Goal: Task Accomplishment & Management: Manage account settings

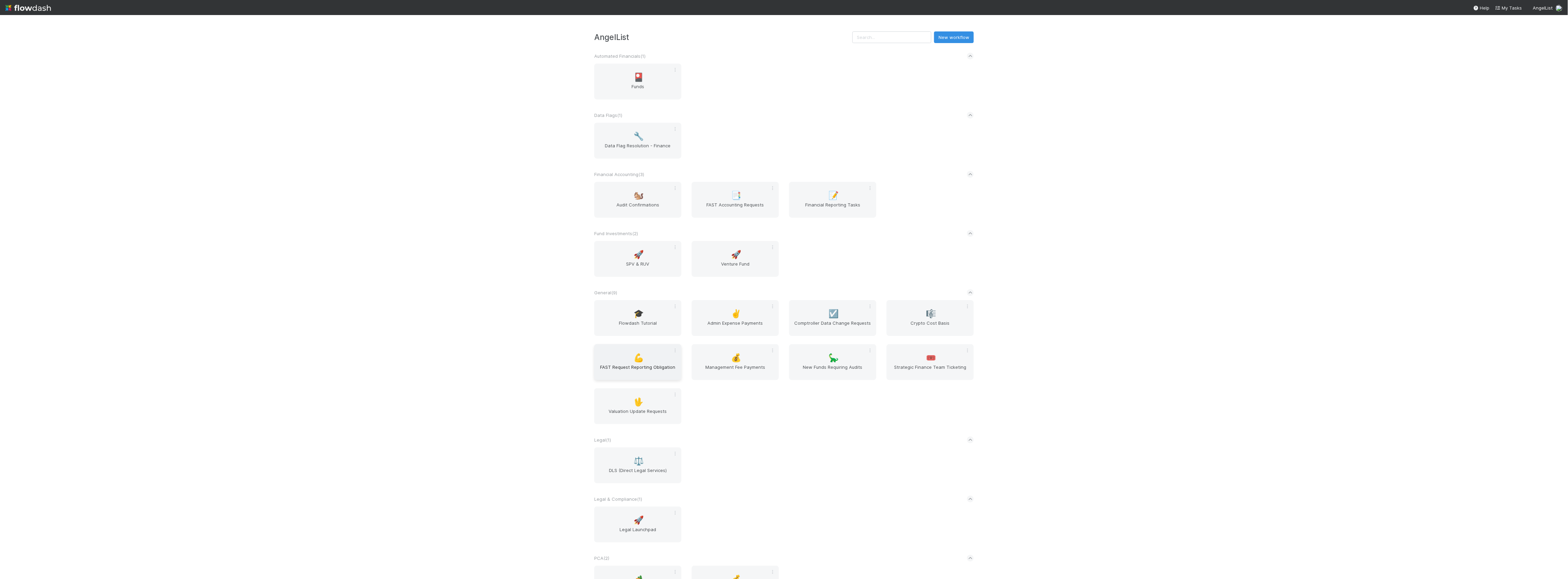
click at [629, 360] on div "💪 FAST Request Reporting Obligation" at bounding box center [637, 362] width 87 height 36
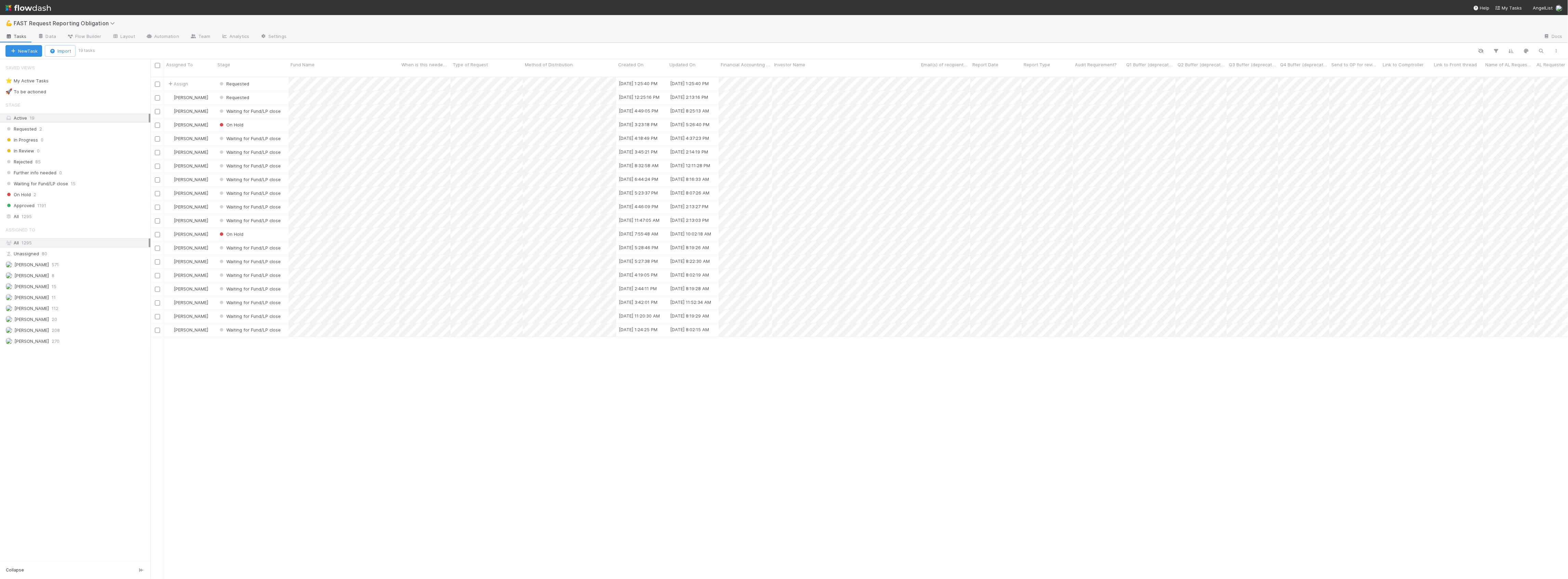
scroll to position [501, 1411]
click at [184, 80] on span "Assign" at bounding box center [177, 83] width 21 height 7
click at [181, 104] on span "[PERSON_NAME] you" at bounding box center [200, 105] width 45 height 5
click at [268, 77] on div "Requested" at bounding box center [252, 84] width 73 height 13
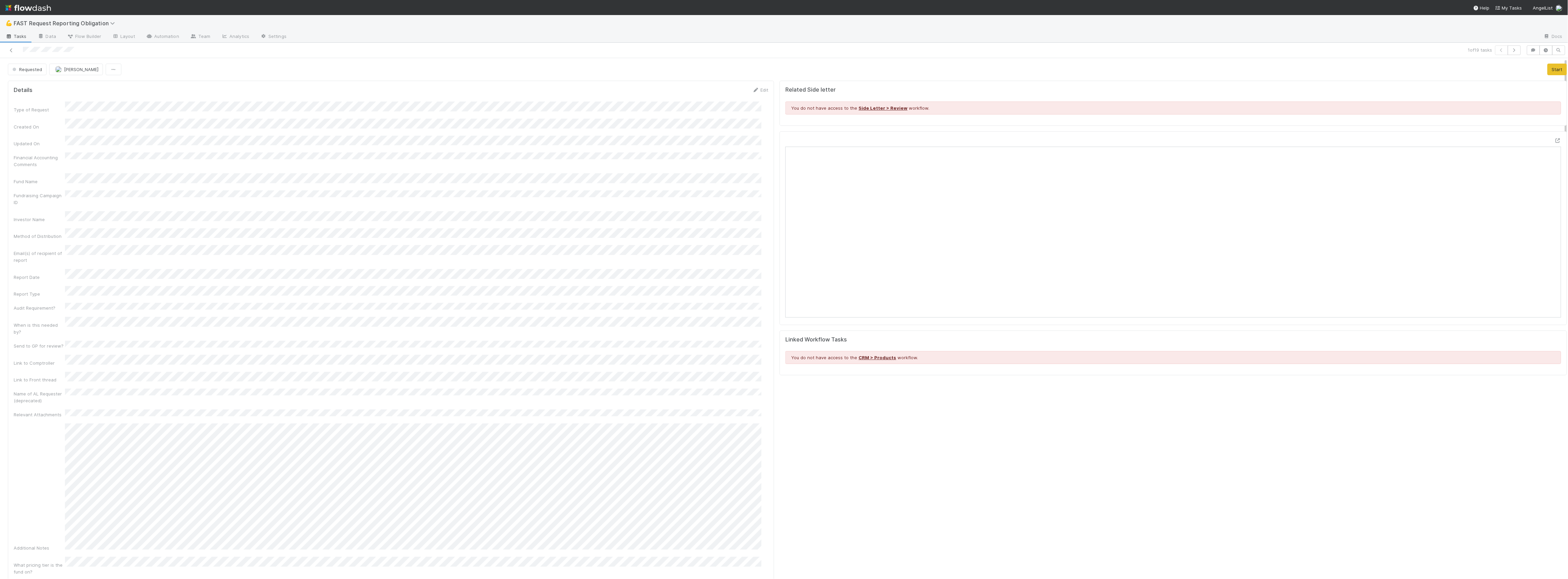
click at [1548, 140] on div at bounding box center [1174, 228] width 788 height 193
click at [1555, 140] on icon at bounding box center [1558, 140] width 7 height 4
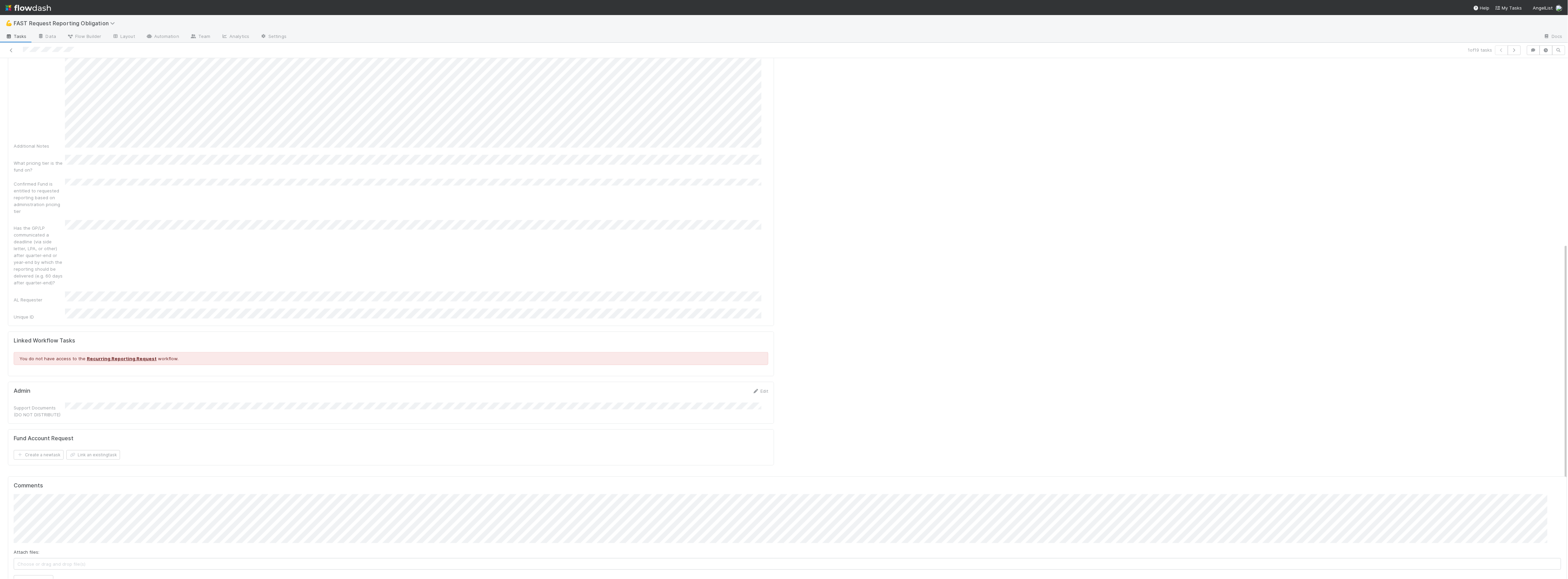
scroll to position [405, 0]
click at [36, 572] on button "Add Comment" at bounding box center [33, 577] width 40 height 12
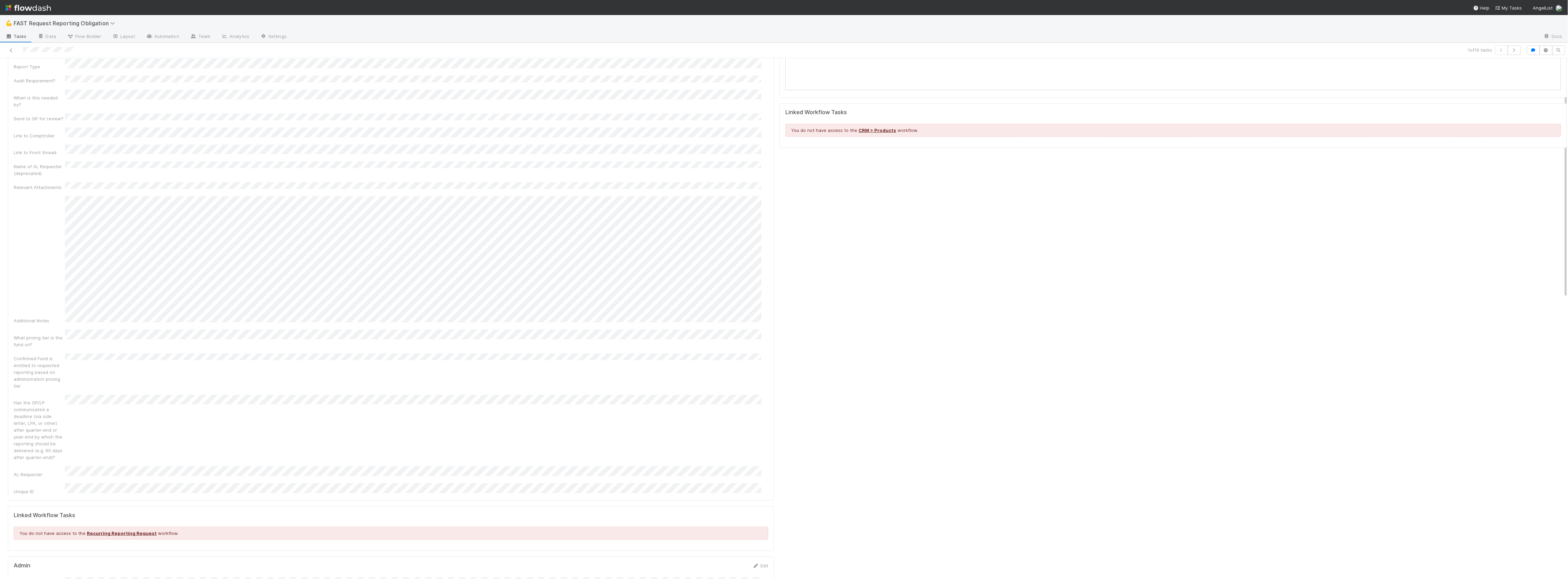
scroll to position [0, 0]
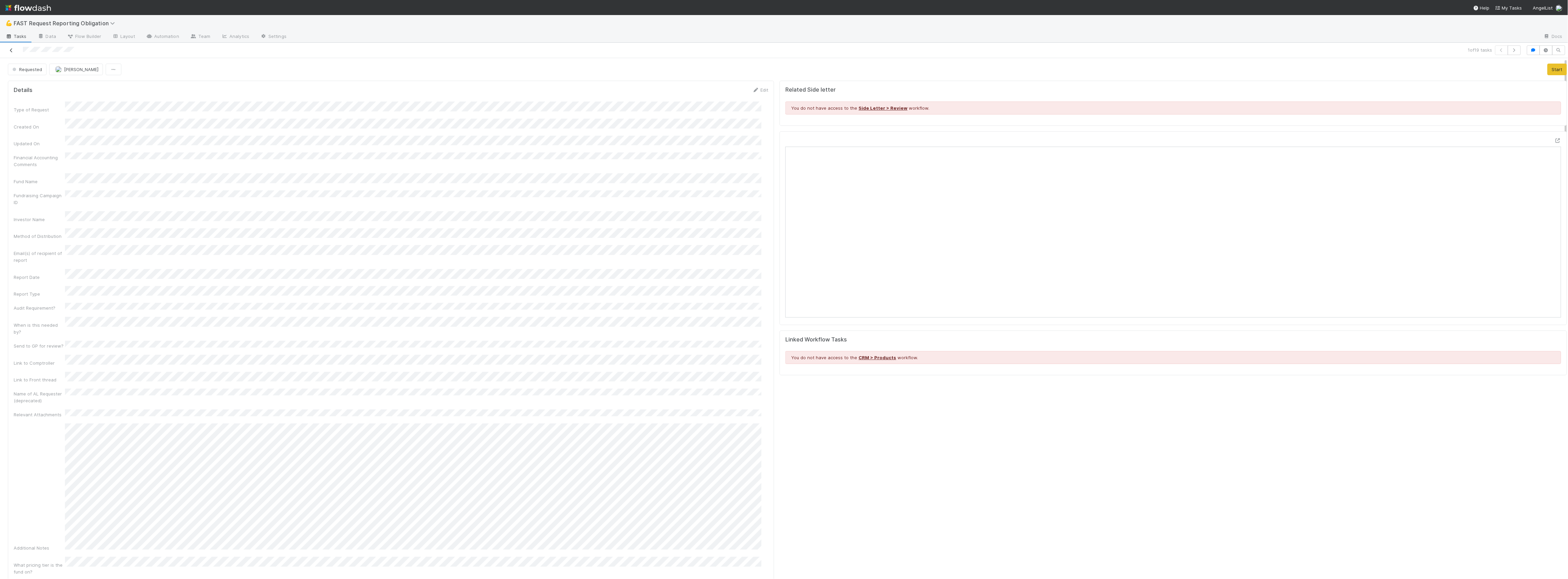
click at [13, 48] on icon at bounding box center [11, 50] width 7 height 4
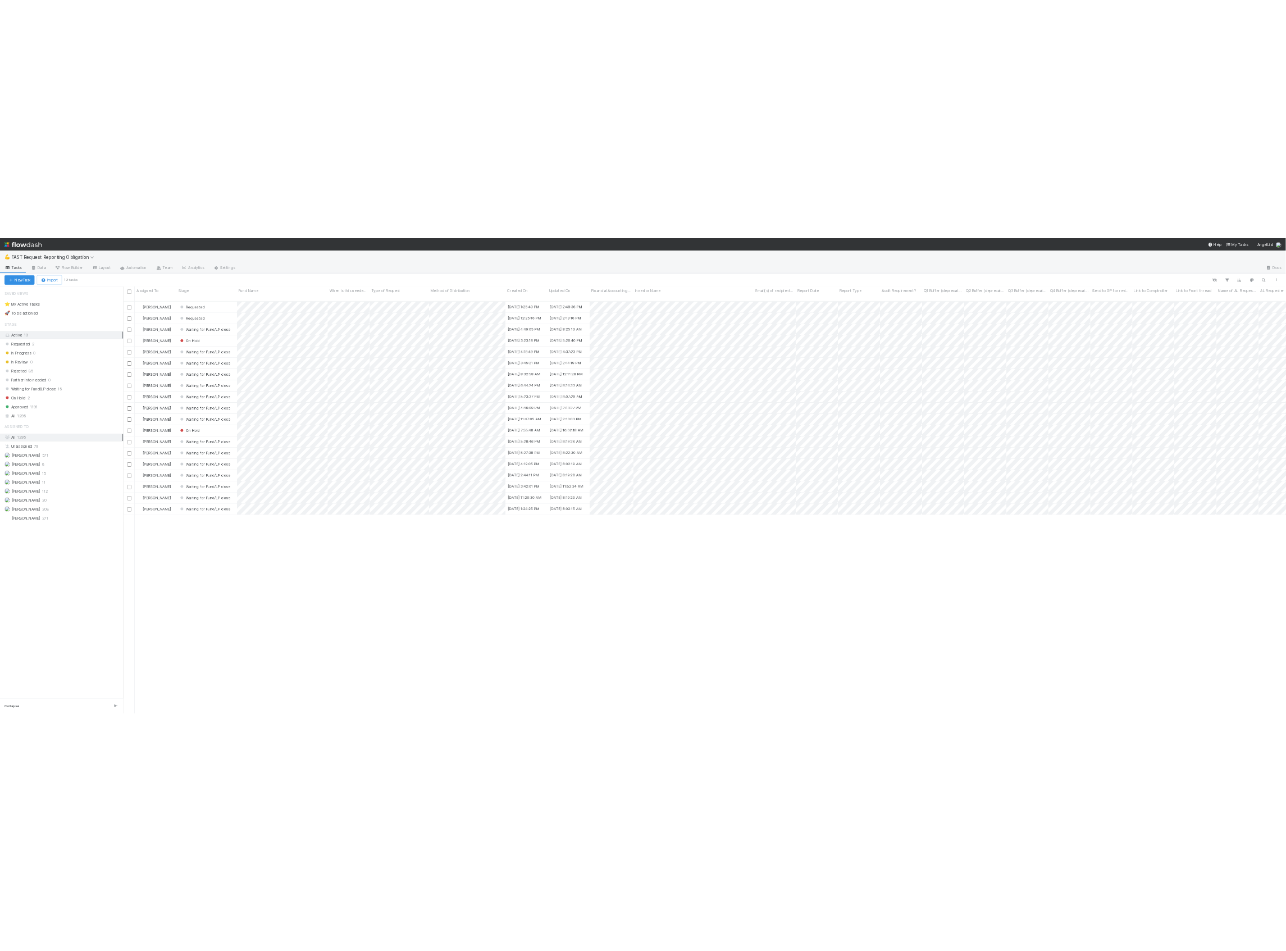
scroll to position [823, 2318]
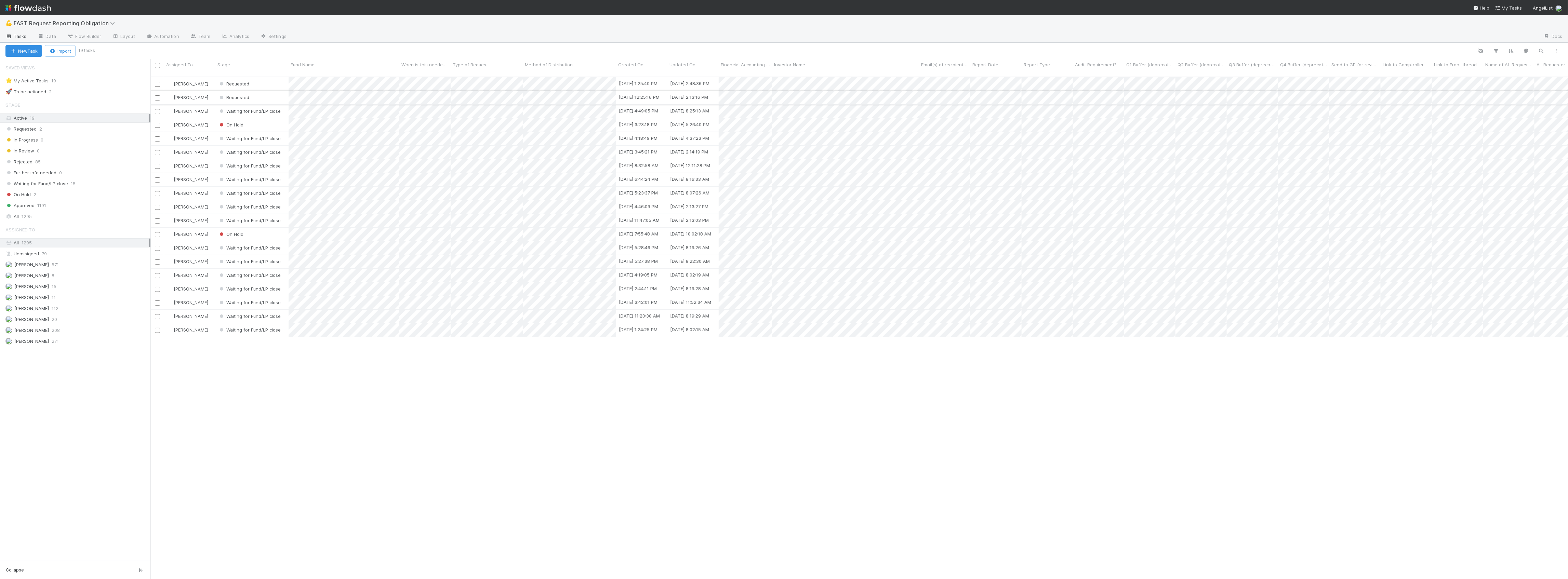
click at [274, 91] on div "Requested" at bounding box center [252, 97] width 73 height 13
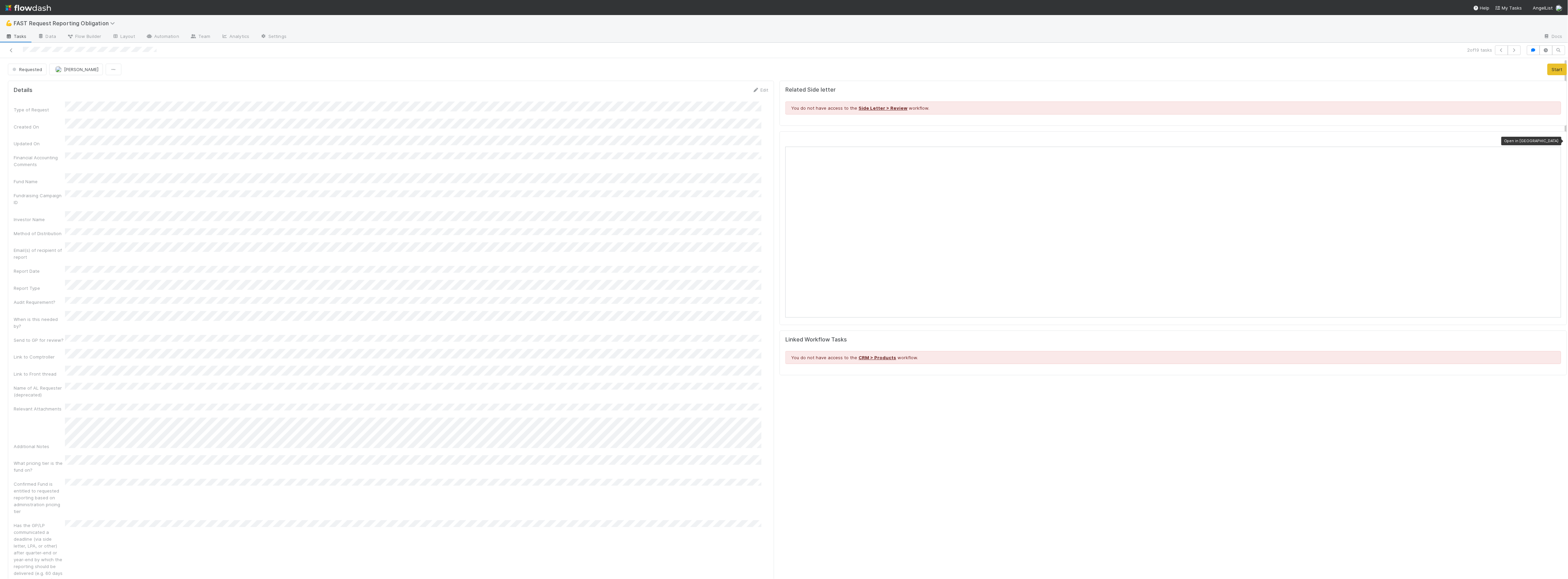
click at [1555, 142] on icon at bounding box center [1558, 140] width 7 height 4
drag, startPoint x: 159, startPoint y: 49, endPoint x: 23, endPoint y: 47, distance: 136.0
click at [23, 47] on div at bounding box center [383, 50] width 761 height 10
click at [10, 52] on icon at bounding box center [11, 50] width 7 height 4
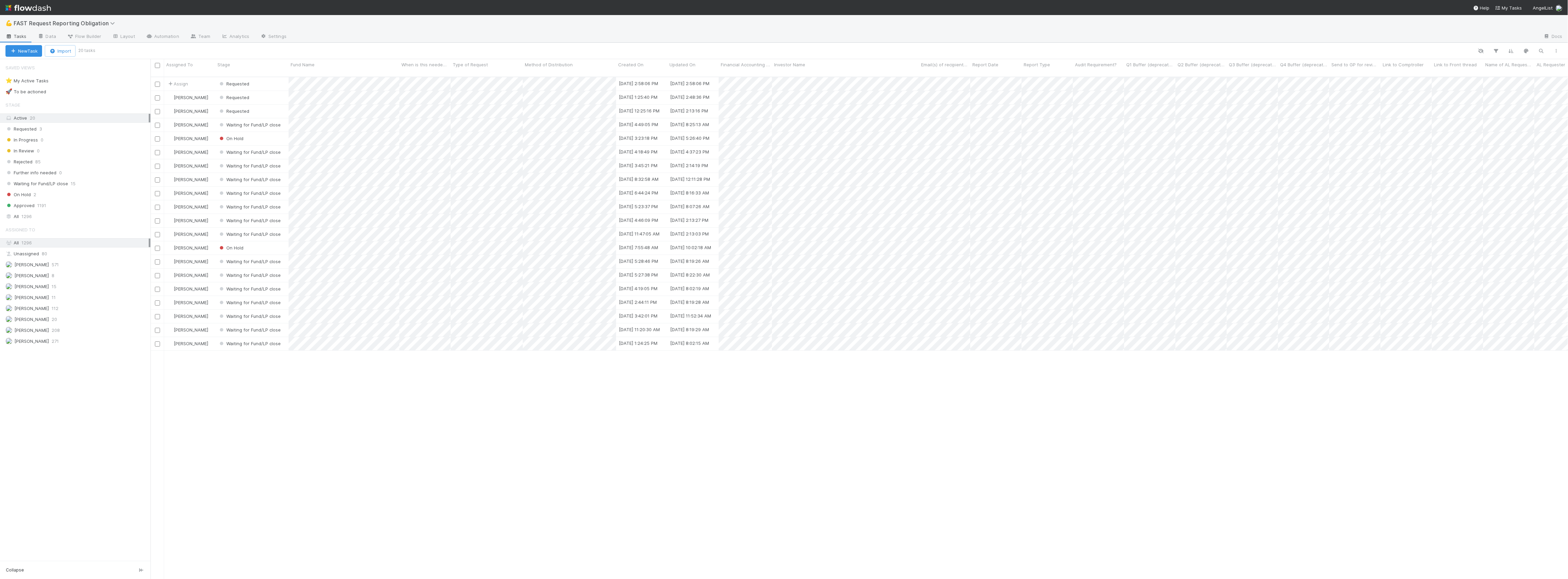
scroll to position [501, 1411]
click at [39, 214] on div "All 1296" at bounding box center [75, 216] width 150 height 9
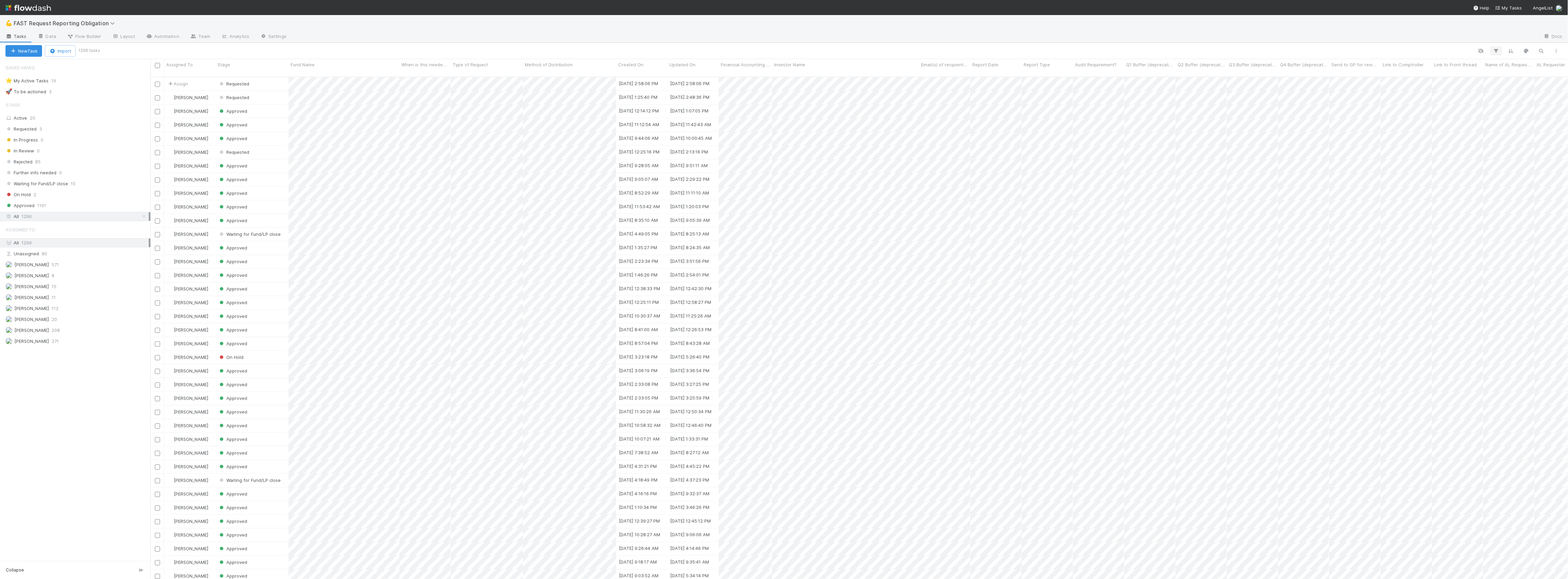
scroll to position [501, 1411]
click at [1500, 49] on button "button" at bounding box center [1496, 50] width 12 height 9
click at [1329, 68] on button "Add Filter" at bounding box center [1391, 72] width 205 height 10
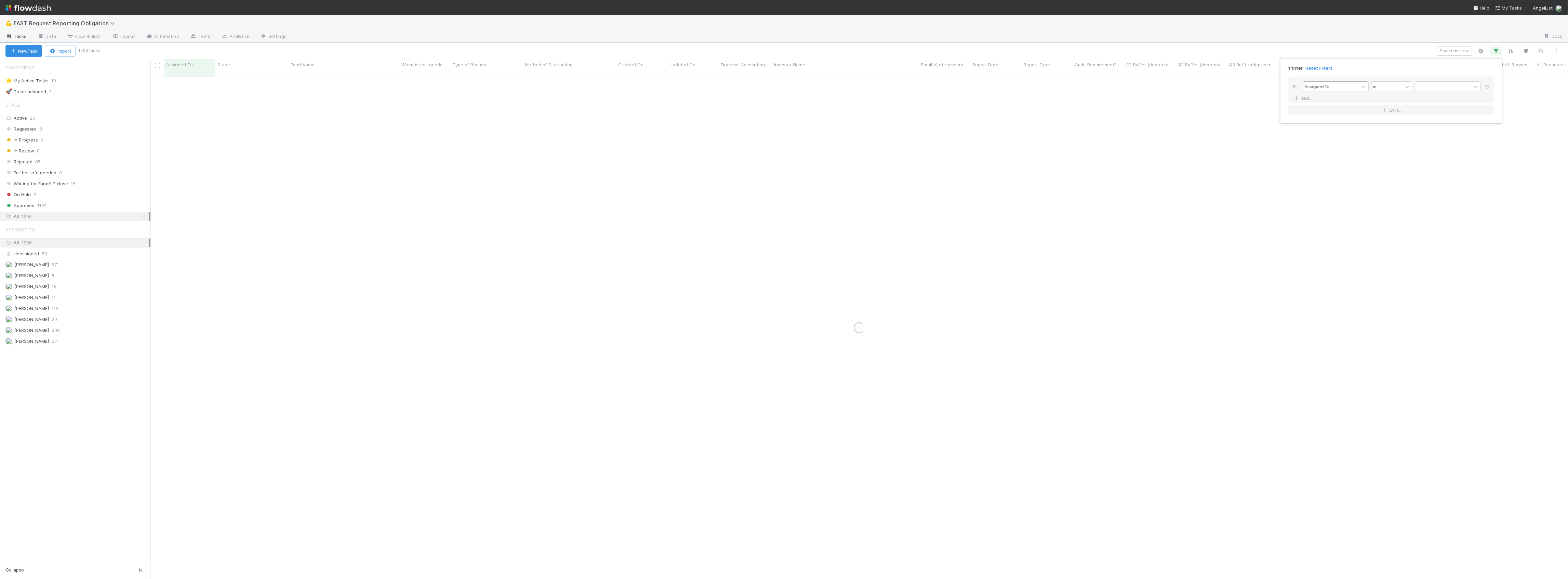
click at [1307, 92] on div "Assigned To" at bounding box center [1336, 86] width 66 height 10
click at [1326, 158] on div "Fund Name" at bounding box center [1336, 155] width 66 height 12
click at [1417, 88] on input "text" at bounding box center [1448, 86] width 66 height 10
paste input "Uncorrelated Fund I, a series of Uncorrelated Venture Funds, LP"
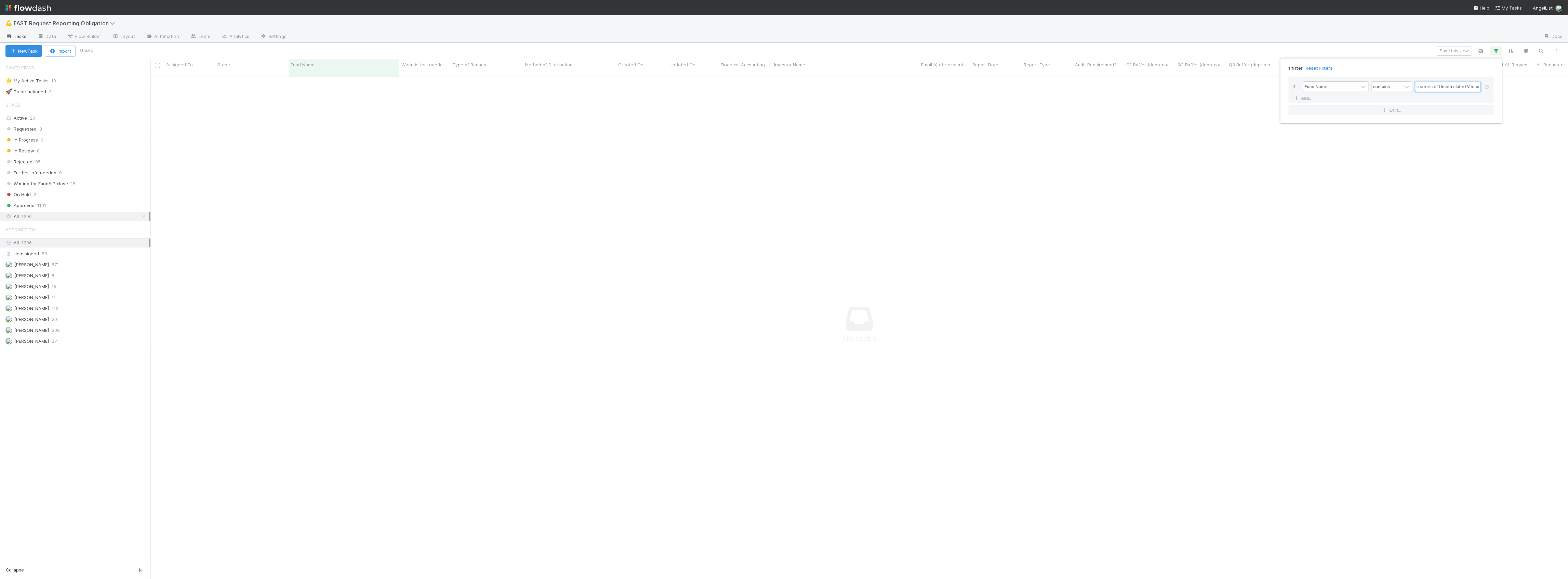
type input "Uncorrelated Fund I, a series of Uncorrelated Venture"
click at [220, 100] on div "1 filter Reset Filters If Fund Name contains Uncorrelated Fund I, a series of U…" at bounding box center [784, 290] width 1568 height 579
click at [48, 122] on div "Active 20" at bounding box center [77, 118] width 143 height 9
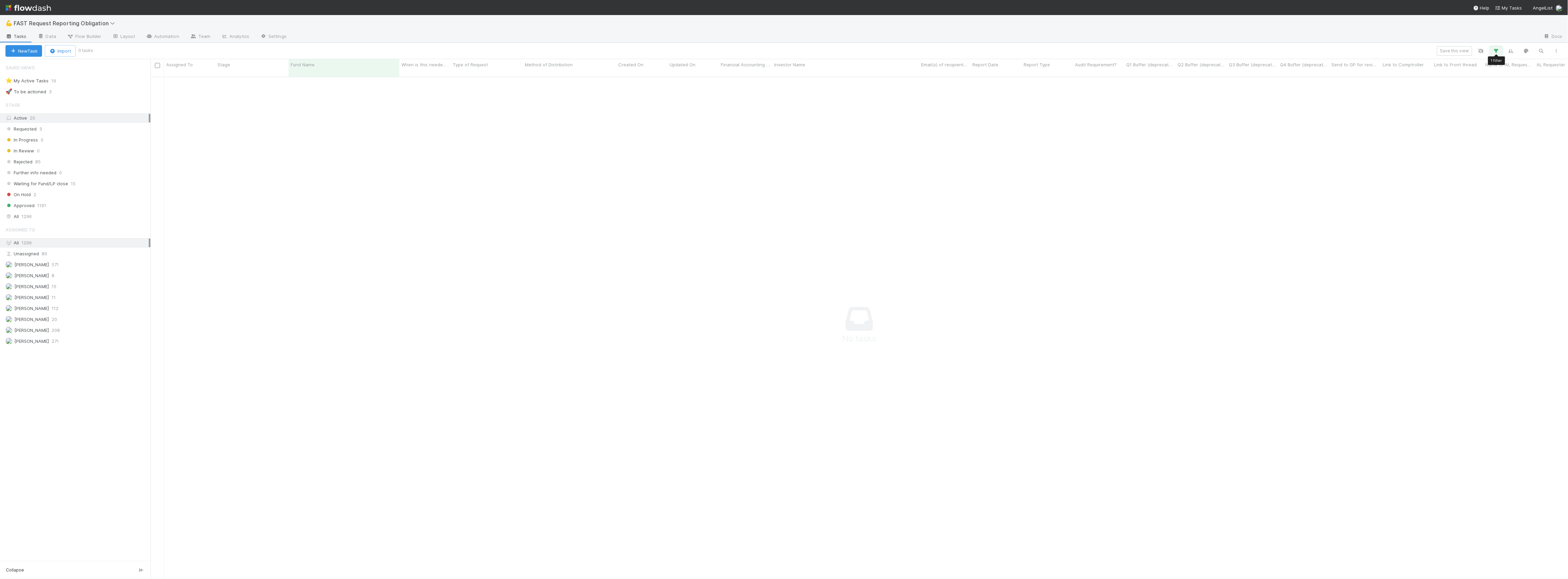
click at [1497, 51] on icon "button" at bounding box center [1496, 51] width 7 height 6
click at [1486, 85] on icon at bounding box center [1486, 86] width 7 height 4
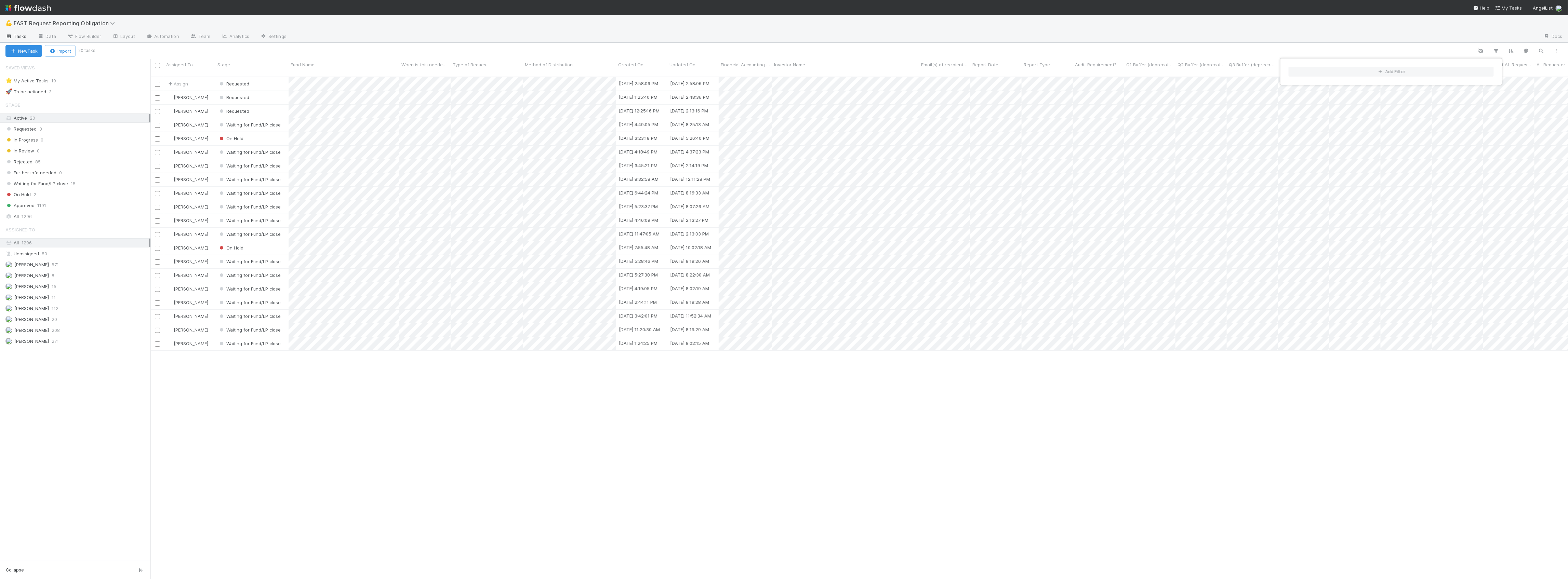
scroll to position [501, 1411]
click at [464, 40] on div "Add Filter" at bounding box center [784, 290] width 1568 height 579
click at [273, 99] on div "Add Filter" at bounding box center [784, 290] width 1568 height 579
click at [270, 106] on div at bounding box center [784, 290] width 1568 height 579
click at [366, 440] on div "Assign Requested [DATE] 2:58:06 PM [DATE] 2:58:06 PM 0 [PERSON_NAME] Requested …" at bounding box center [859, 331] width 1418 height 507
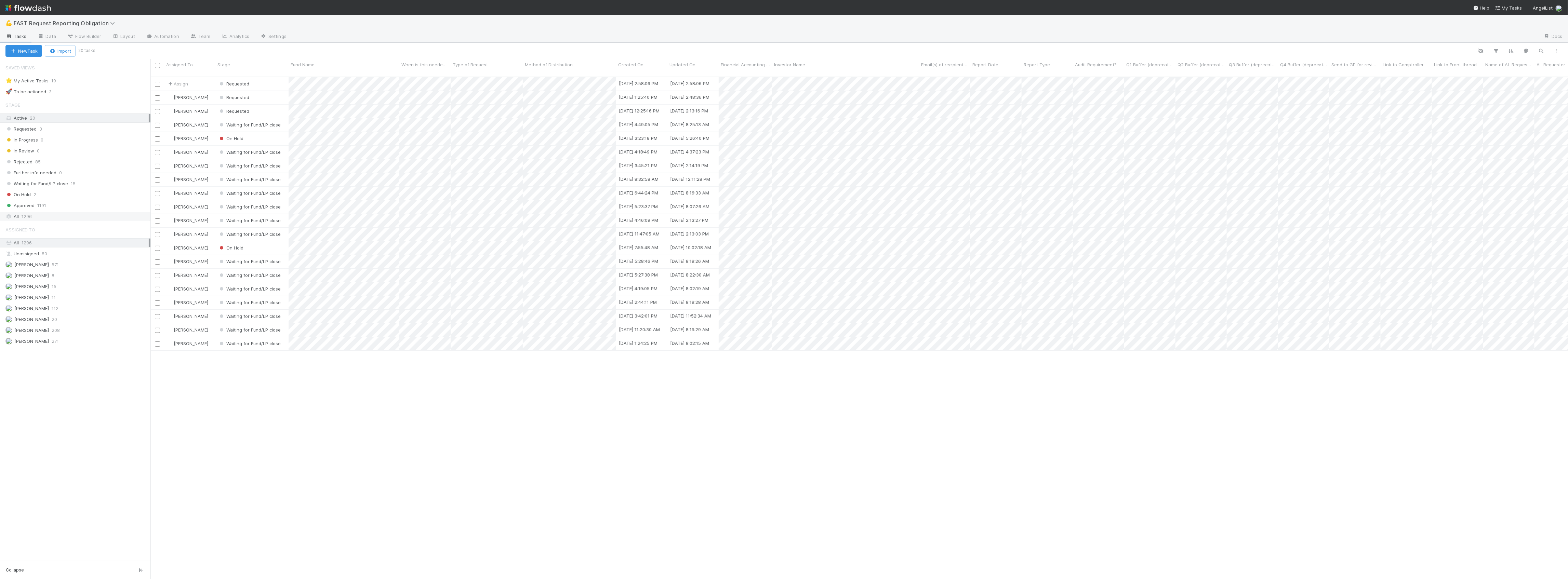
click at [66, 220] on div "All 1296" at bounding box center [77, 217] width 143 height 9
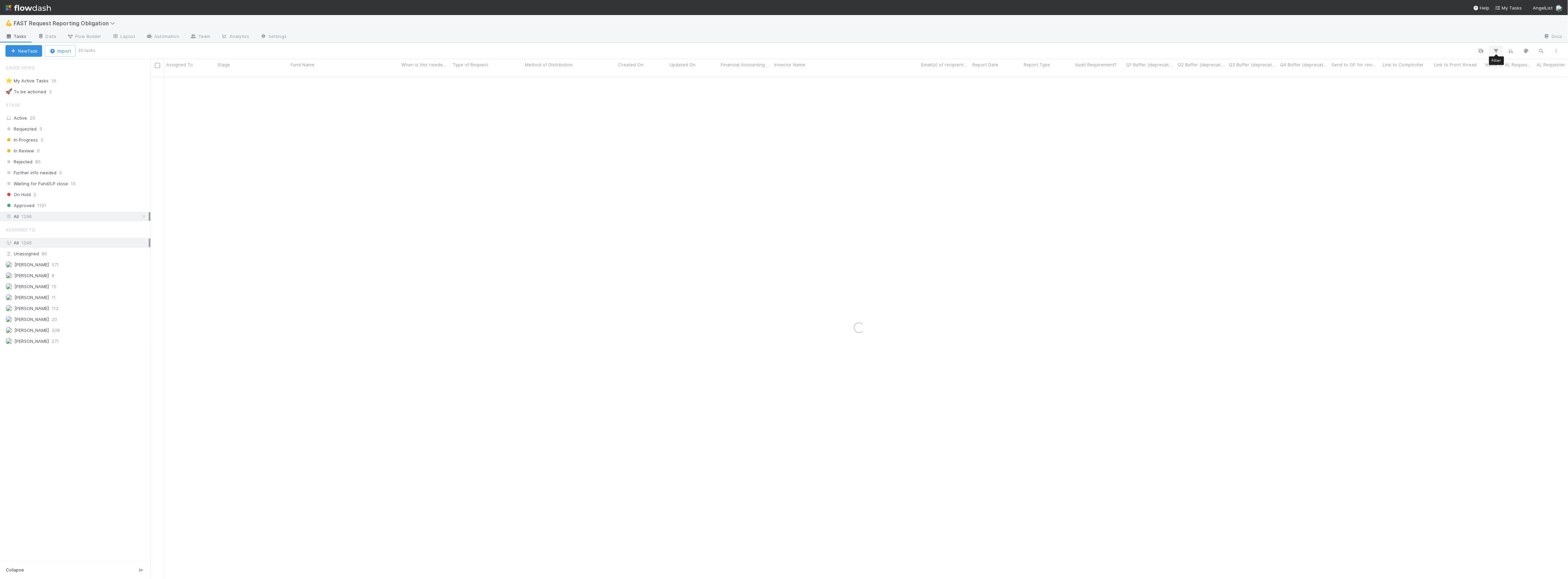
click at [1502, 48] on button "button" at bounding box center [1496, 50] width 12 height 9
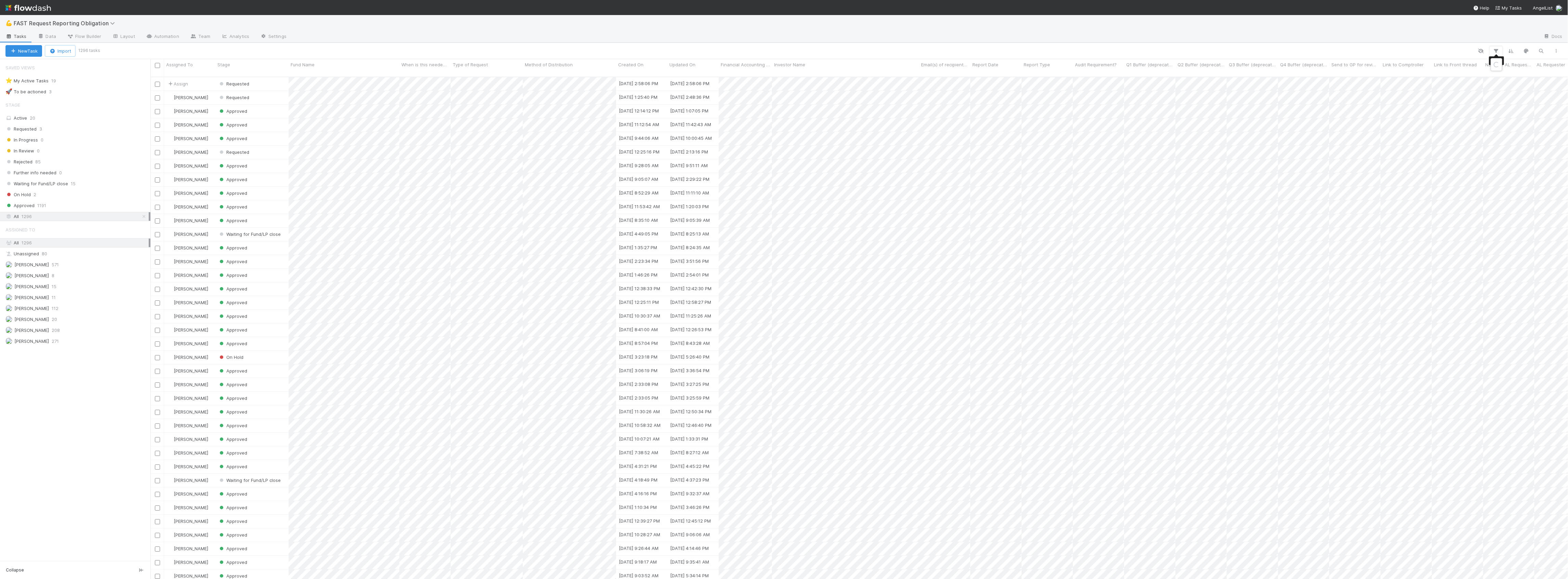
scroll to position [501, 1411]
click at [1479, 72] on button "Add Filter" at bounding box center [1391, 72] width 205 height 10
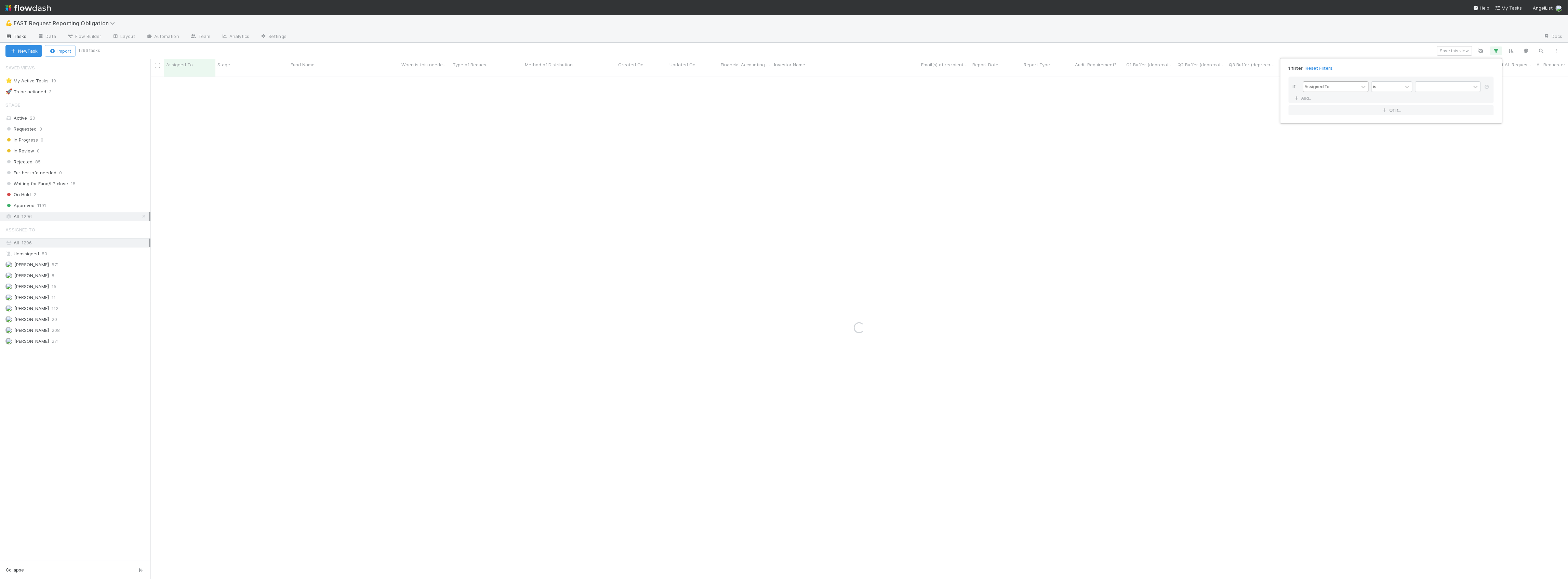
click at [1346, 86] on div "Assigned To" at bounding box center [1331, 86] width 55 height 10
click at [1328, 151] on div "Fund Name" at bounding box center [1336, 155] width 66 height 12
click at [1434, 85] on input "text" at bounding box center [1448, 86] width 66 height 10
paste input "Uncorrelated Fund I"
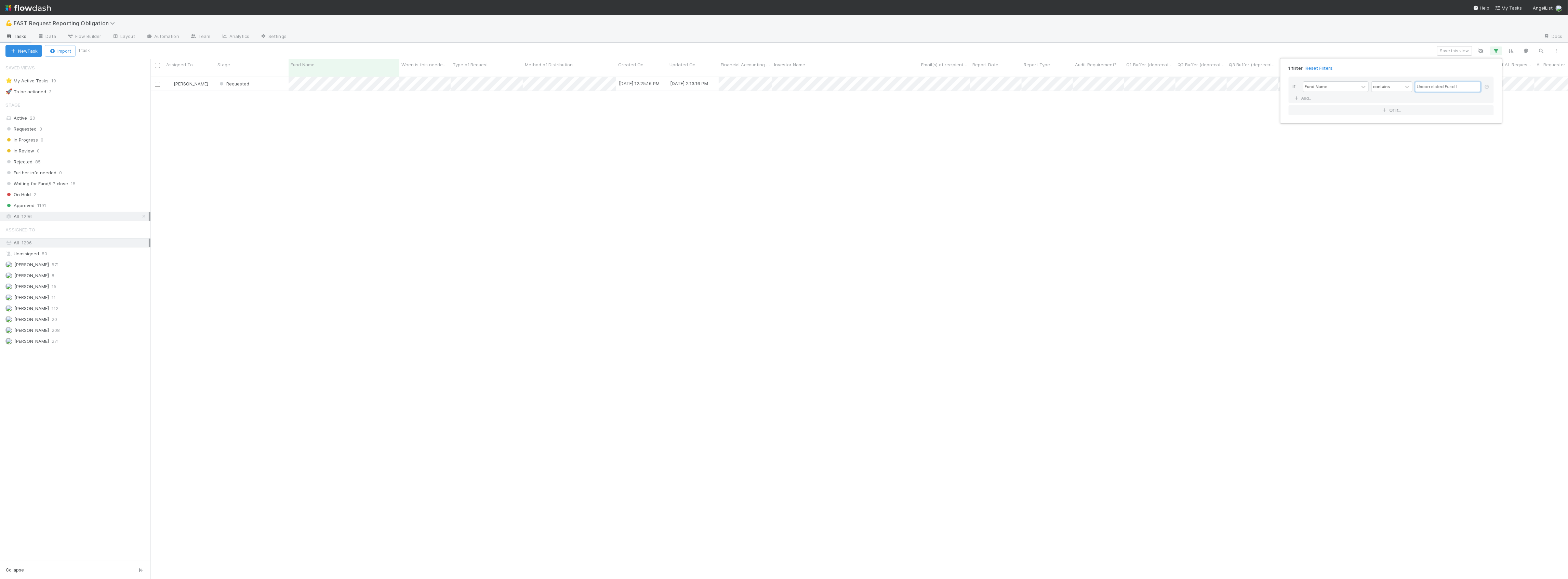
scroll to position [501, 1411]
type input "Uncorrelated Fund I"
click at [458, 133] on div "1 filter Reset Filters If Fund Name contains Uncorrelated Fund I And.. Or if..." at bounding box center [784, 290] width 1568 height 579
click at [267, 81] on div "Requested" at bounding box center [252, 84] width 73 height 13
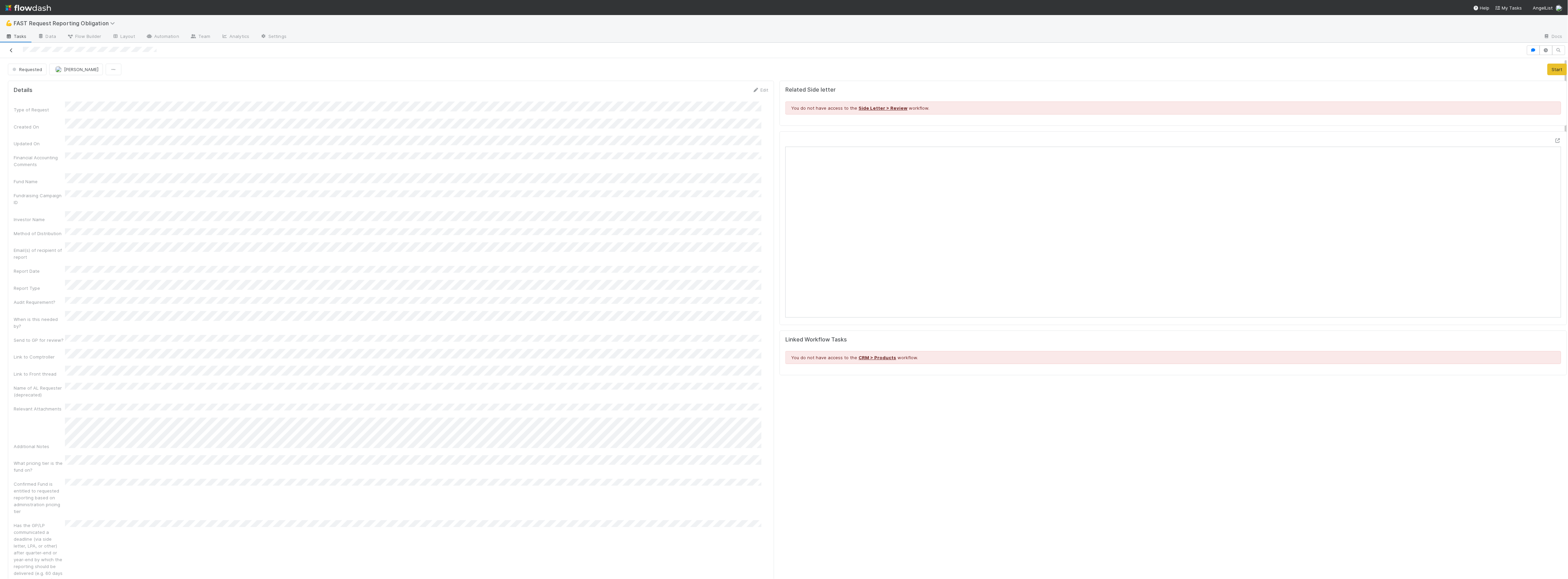
click at [11, 47] on link at bounding box center [11, 50] width 7 height 7
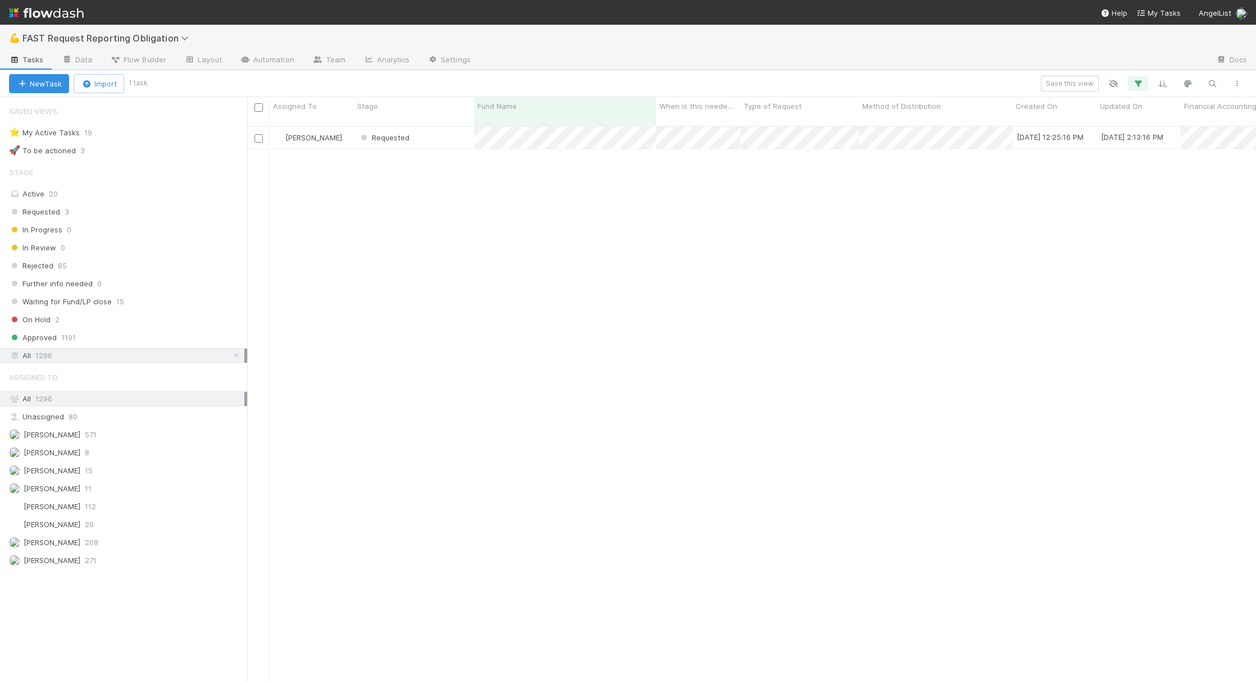
scroll to position [553, 998]
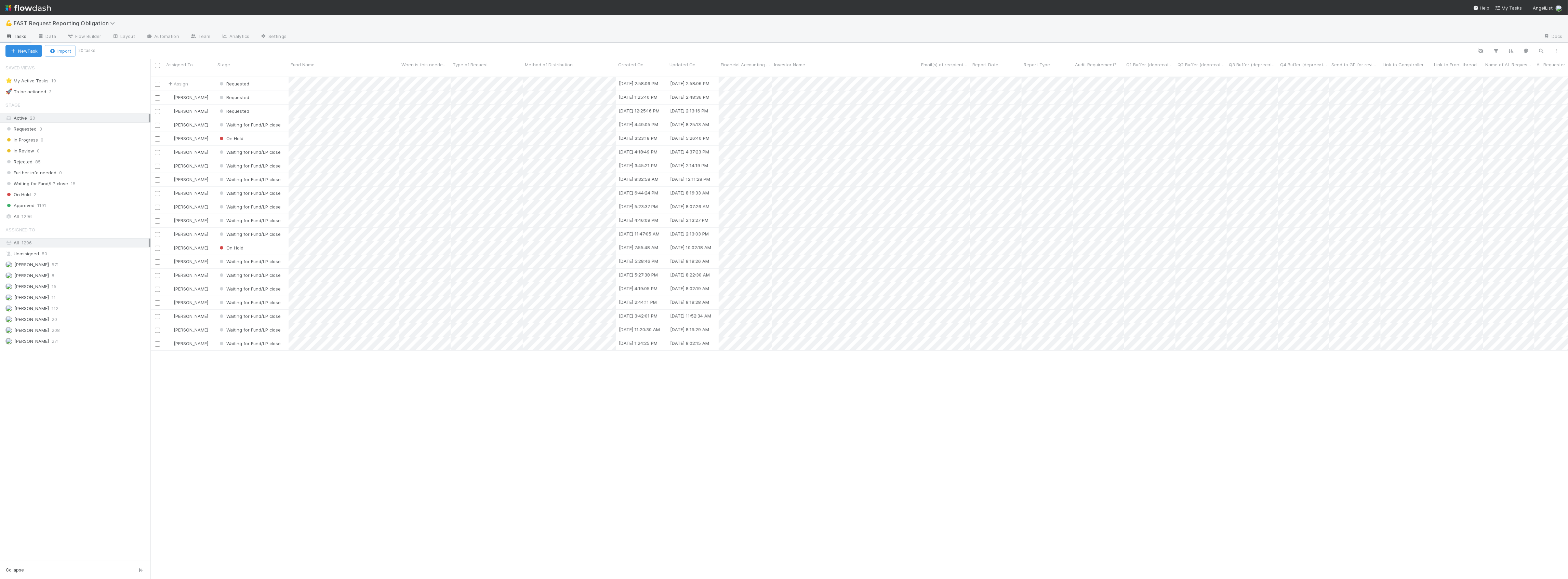
scroll to position [501, 1411]
click at [186, 80] on span "Assign" at bounding box center [177, 83] width 21 height 7
click at [188, 92] on span "[PERSON_NAME] you" at bounding box center [200, 92] width 45 height 5
click at [264, 77] on div "Requested" at bounding box center [252, 84] width 73 height 13
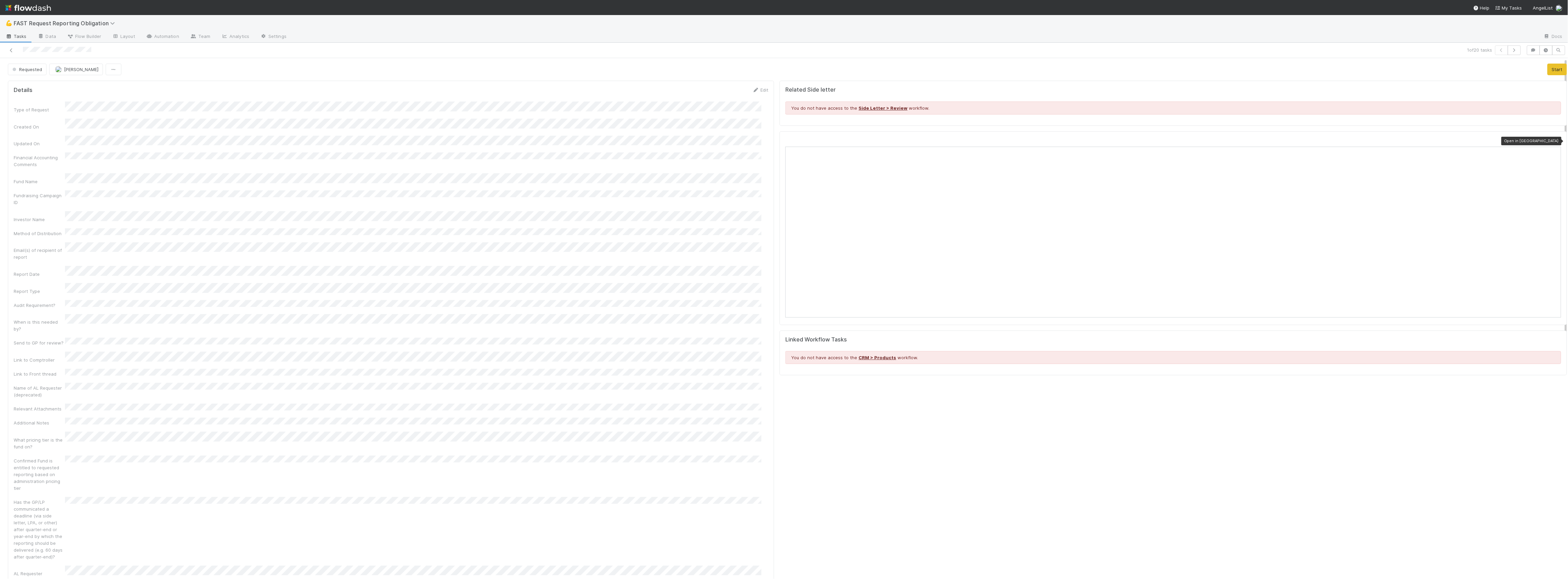
click at [1555, 143] on icon at bounding box center [1558, 140] width 7 height 4
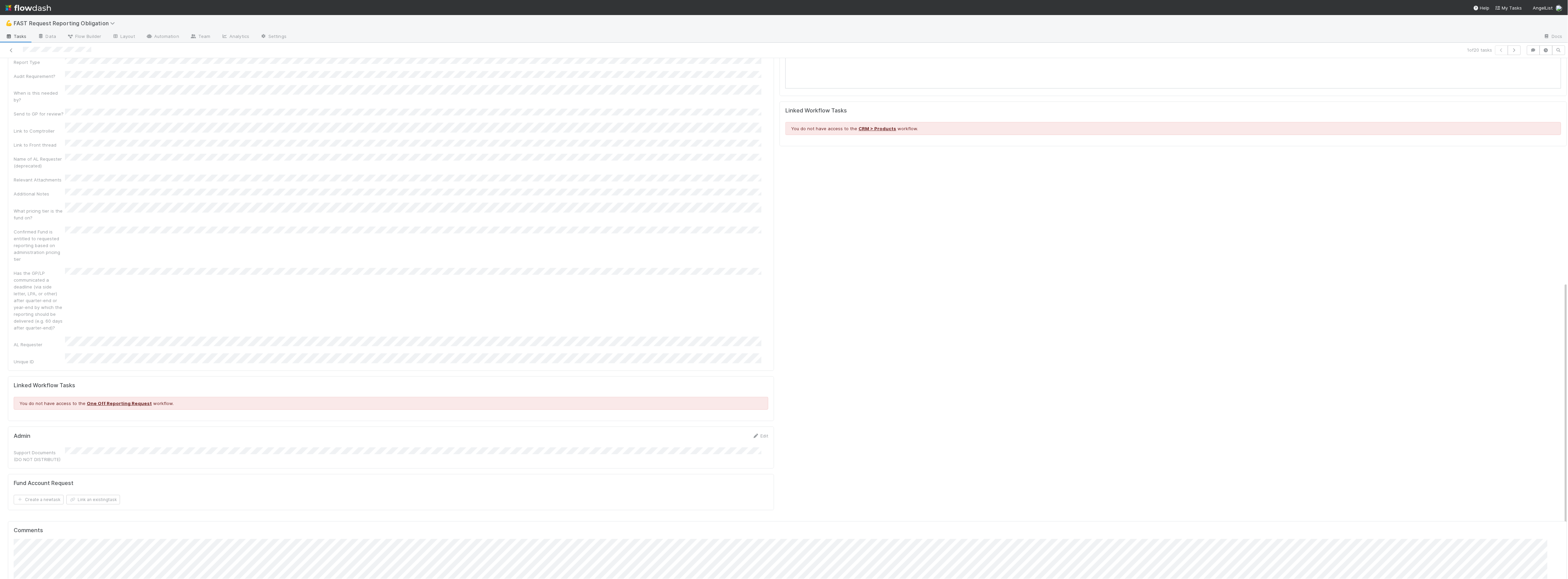
scroll to position [400, 0]
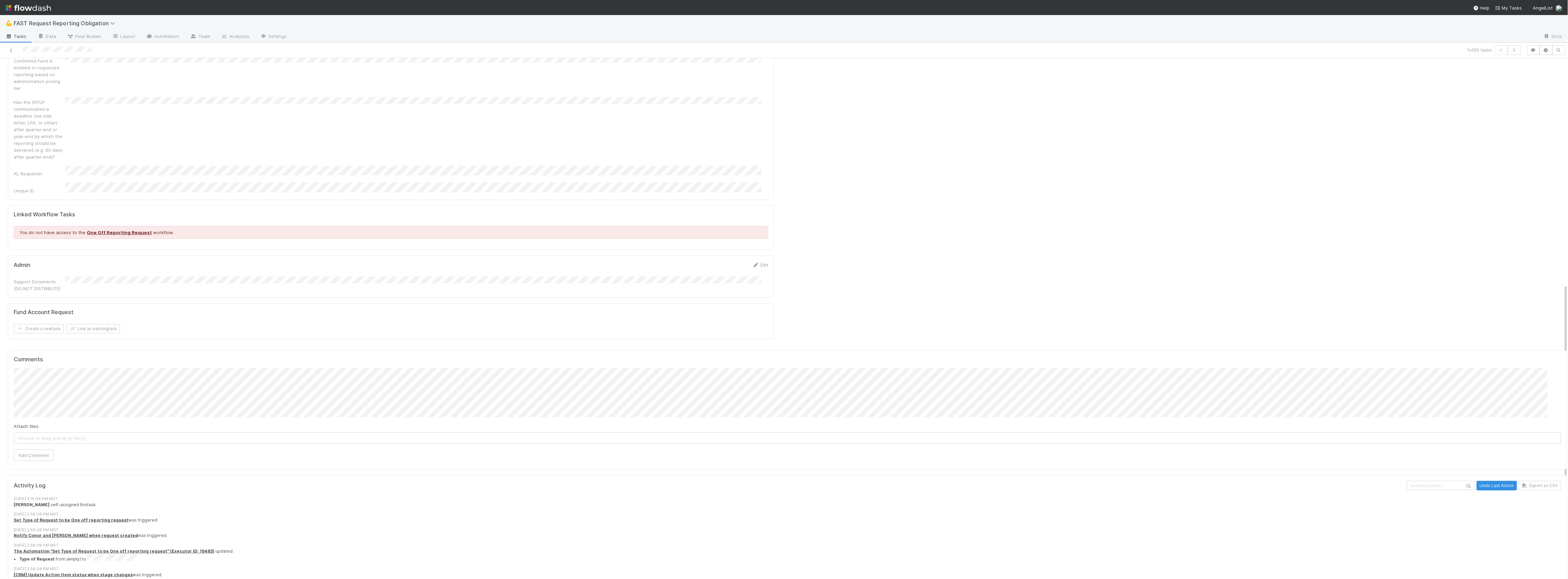
click at [42, 398] on div "Attach files: Choose or drag and drop file(s) Add Comment" at bounding box center [787, 414] width 1547 height 92
click at [42, 449] on button "Add Comment" at bounding box center [33, 455] width 40 height 12
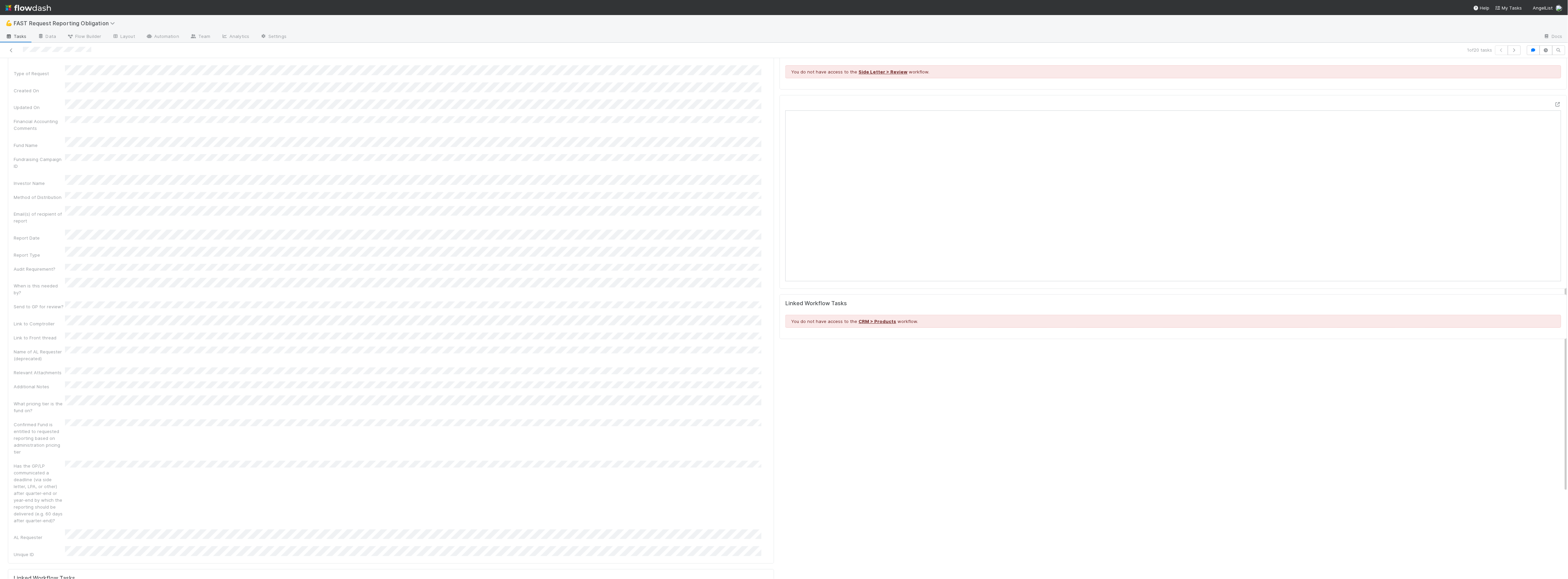
scroll to position [0, 0]
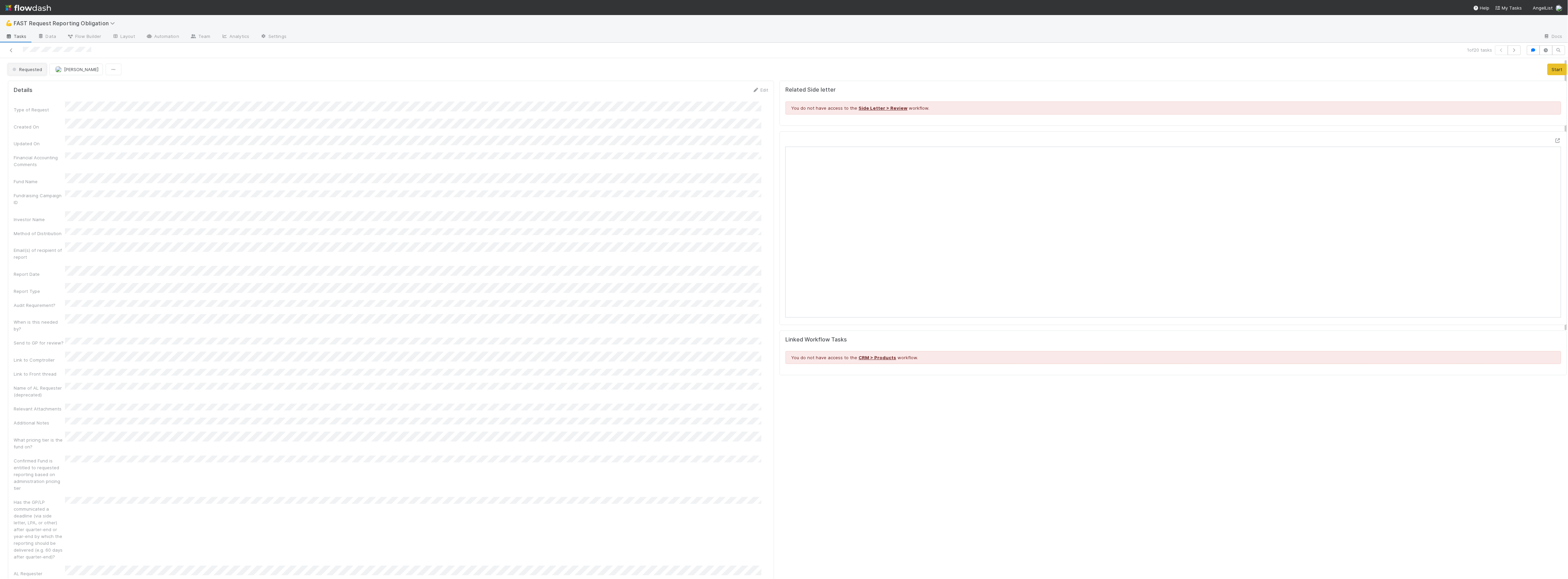
click at [34, 66] on button "Requested" at bounding box center [27, 69] width 38 height 12
click at [52, 160] on div "On Hold" at bounding box center [54, 161] width 96 height 12
click at [9, 50] on icon at bounding box center [11, 50] width 7 height 4
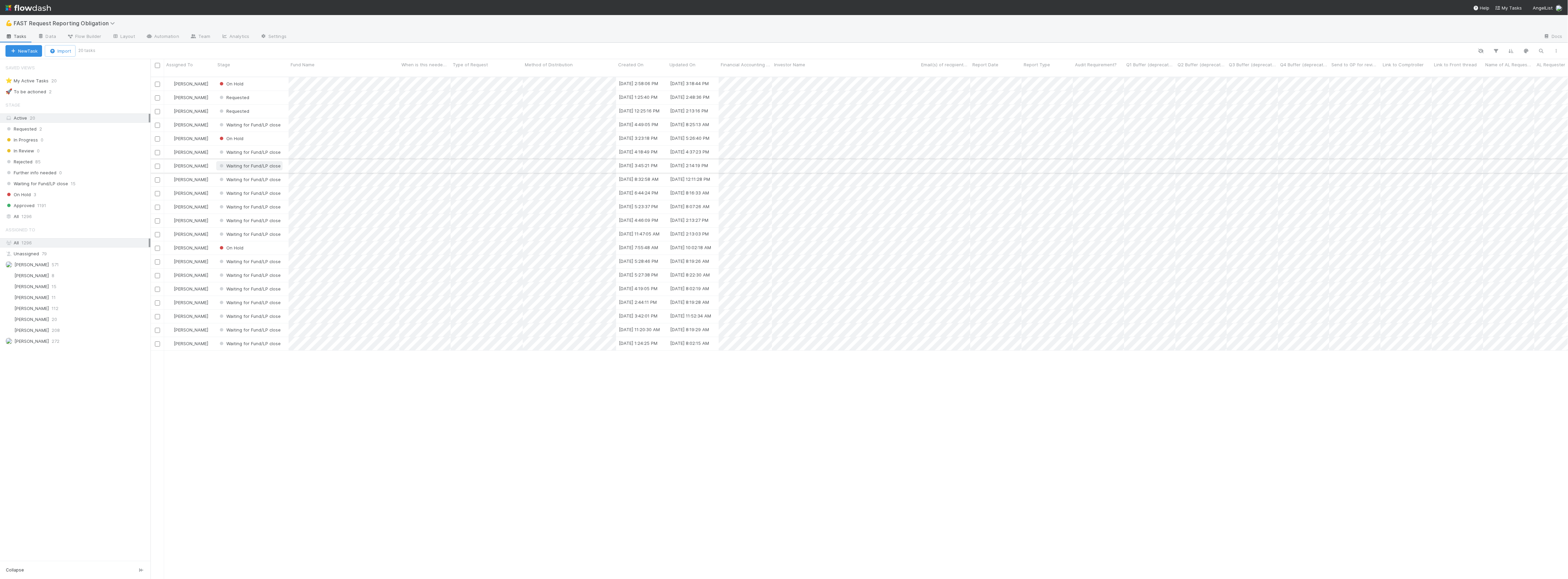
scroll to position [501, 1411]
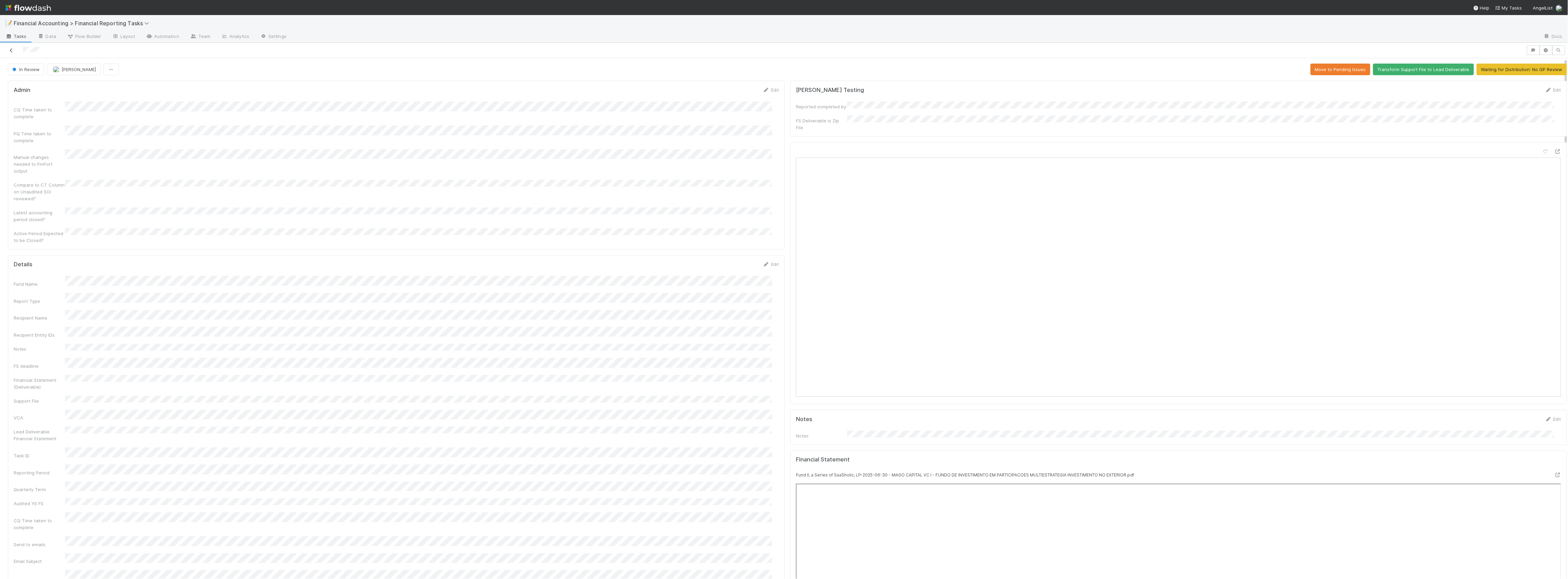
click at [9, 47] on link at bounding box center [11, 50] width 7 height 7
